Goal: Find specific page/section: Find specific page/section

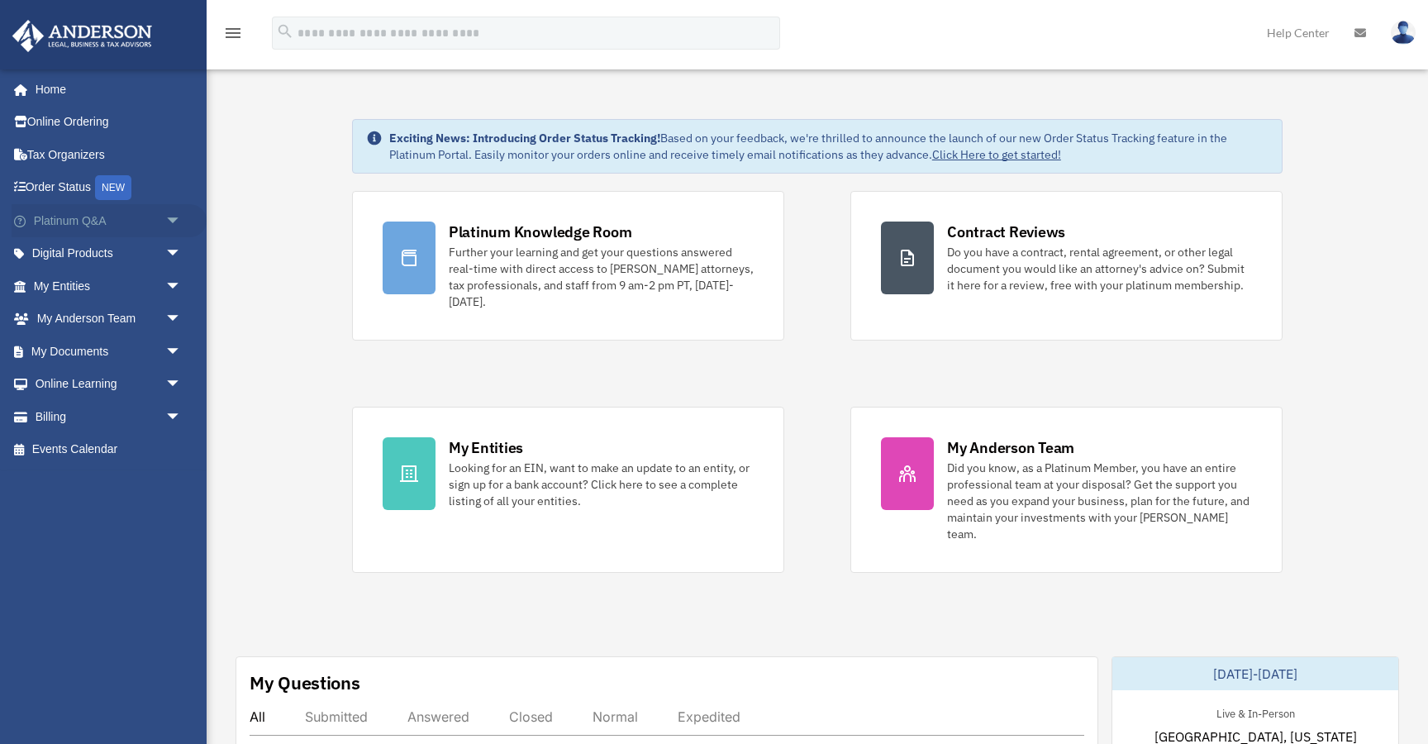
click at [174, 220] on span "arrow_drop_down" at bounding box center [181, 221] width 33 height 34
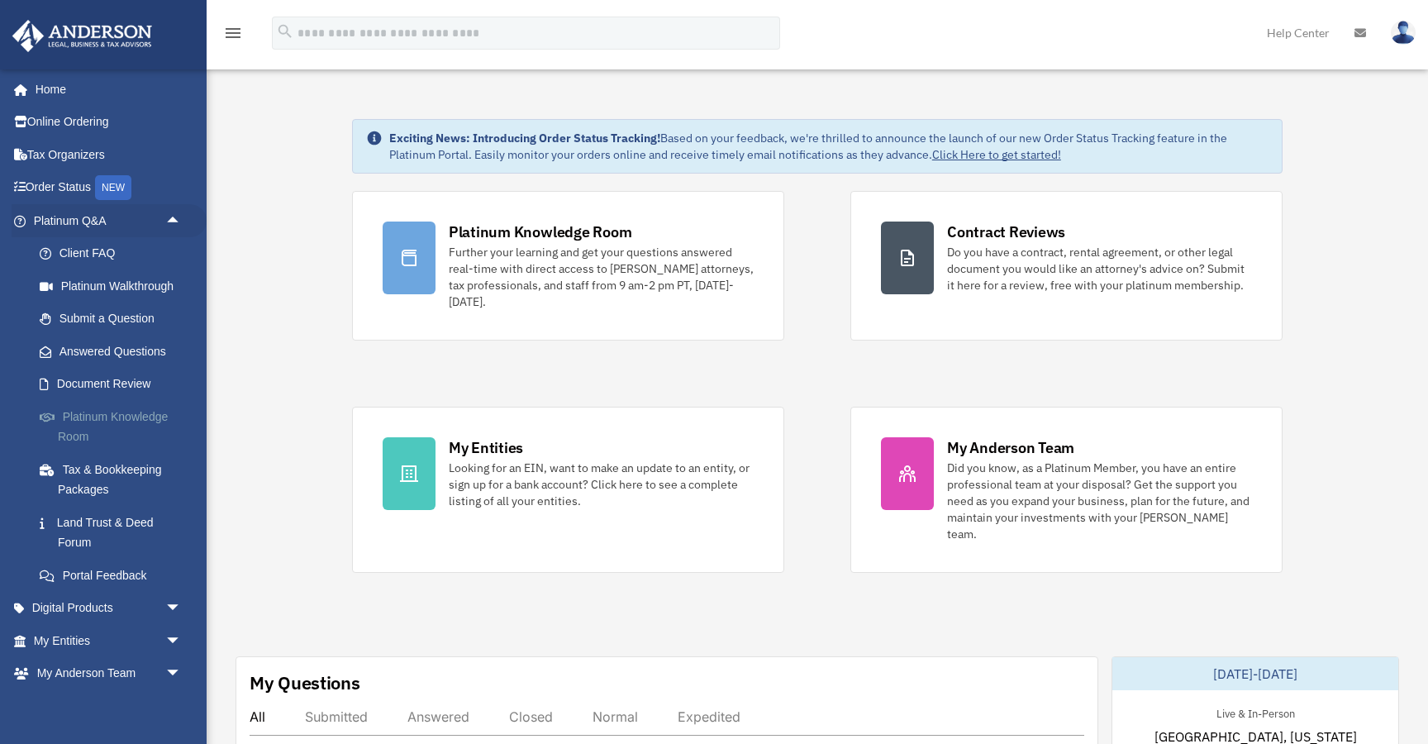
click at [136, 421] on link "Platinum Knowledge Room" at bounding box center [114, 426] width 183 height 53
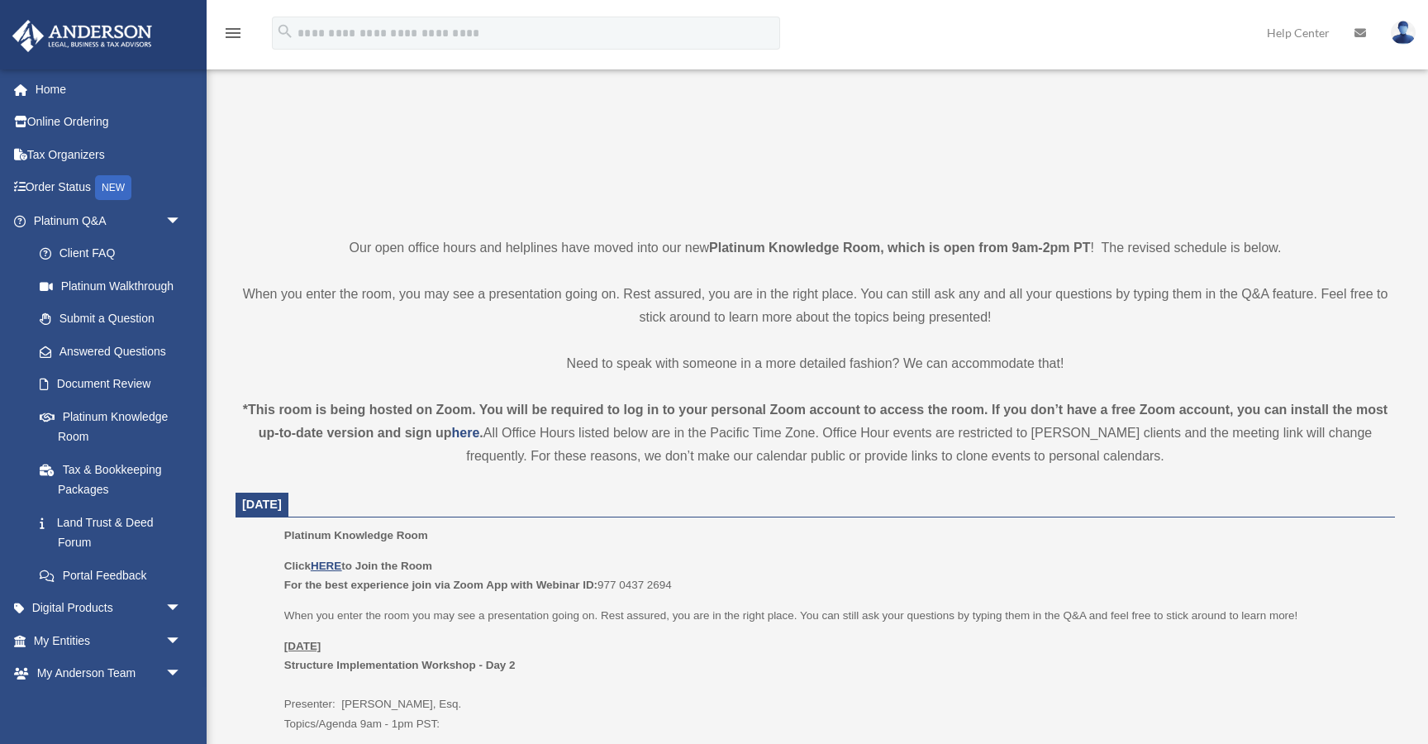
scroll to position [493, 0]
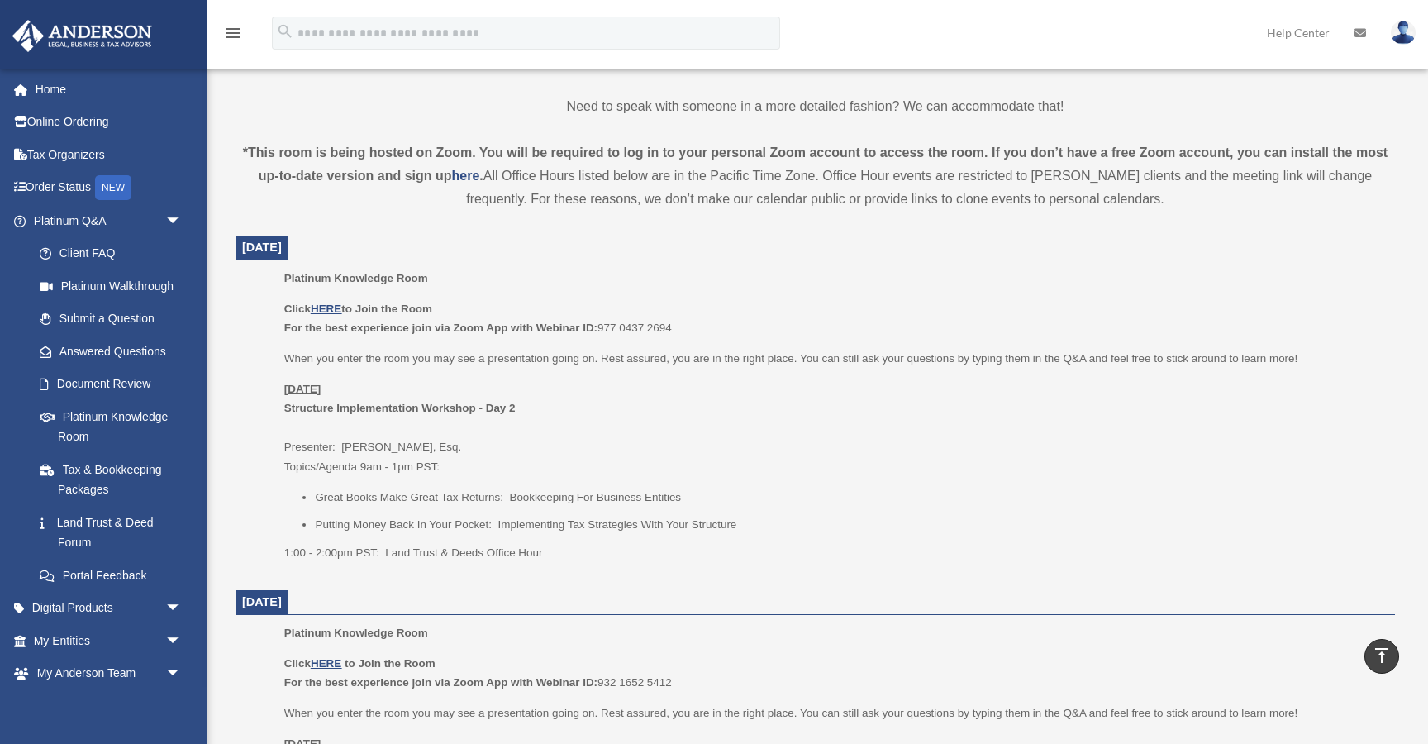
click at [326, 315] on p "Click HERE to Join the Room For the best experience join via Zoom App with Webi…" at bounding box center [833, 318] width 1099 height 39
click at [332, 299] on p "Click HERE to Join the Room For the best experience join via Zoom App with Webi…" at bounding box center [833, 318] width 1099 height 39
click at [332, 310] on u "HERE" at bounding box center [326, 308] width 31 height 12
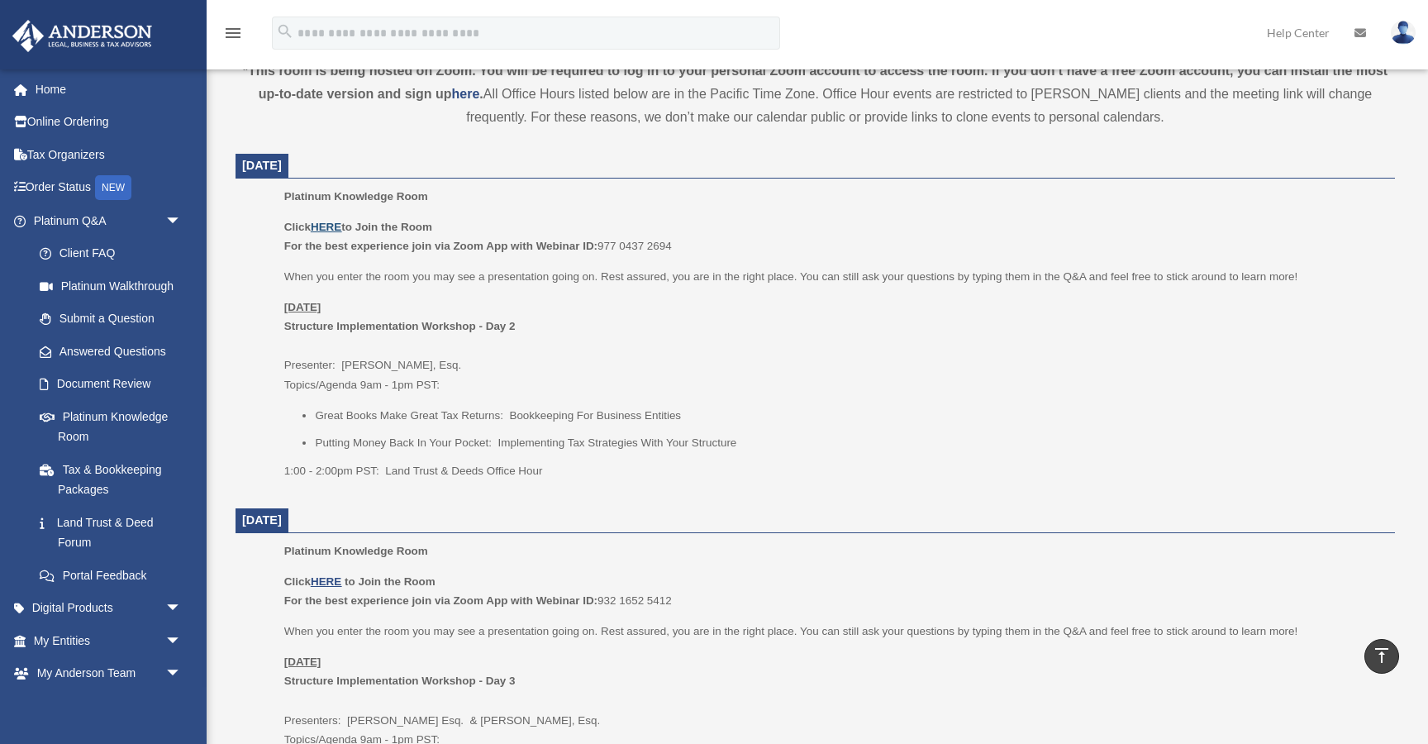
scroll to position [577, 0]
